Goal: Check status: Check status

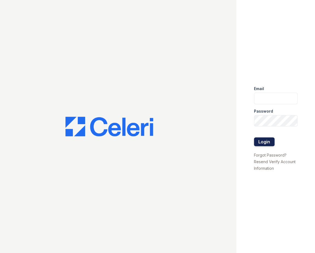
type input "Arriveattheretreat@Trinity-pm.com"
click at [266, 141] on button "Login" at bounding box center [264, 141] width 21 height 9
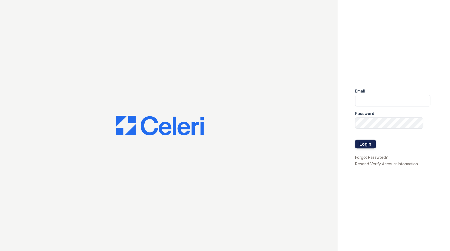
type input "Arriveattheretreat@Trinity-pm.com"
click at [361, 143] on button "Login" at bounding box center [365, 144] width 21 height 9
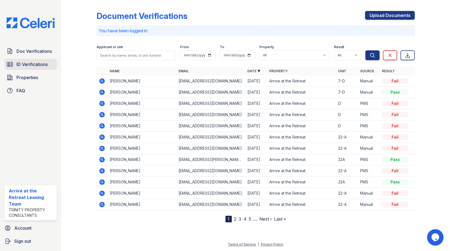
click at [36, 65] on span "ID Verifications" at bounding box center [31, 64] width 31 height 7
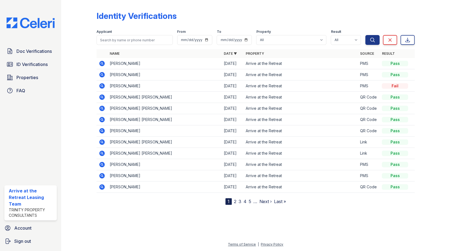
click at [99, 62] on icon at bounding box center [102, 63] width 7 height 7
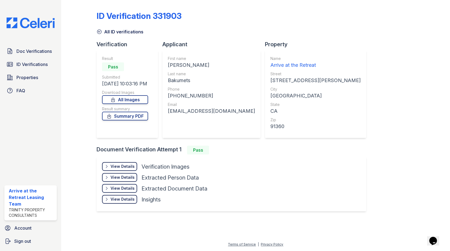
click at [113, 169] on div "View Details" at bounding box center [123, 166] width 24 height 5
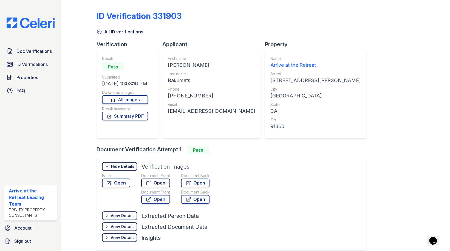
click at [148, 186] on icon at bounding box center [148, 182] width 5 height 5
